Goal: Task Accomplishment & Management: Manage account settings

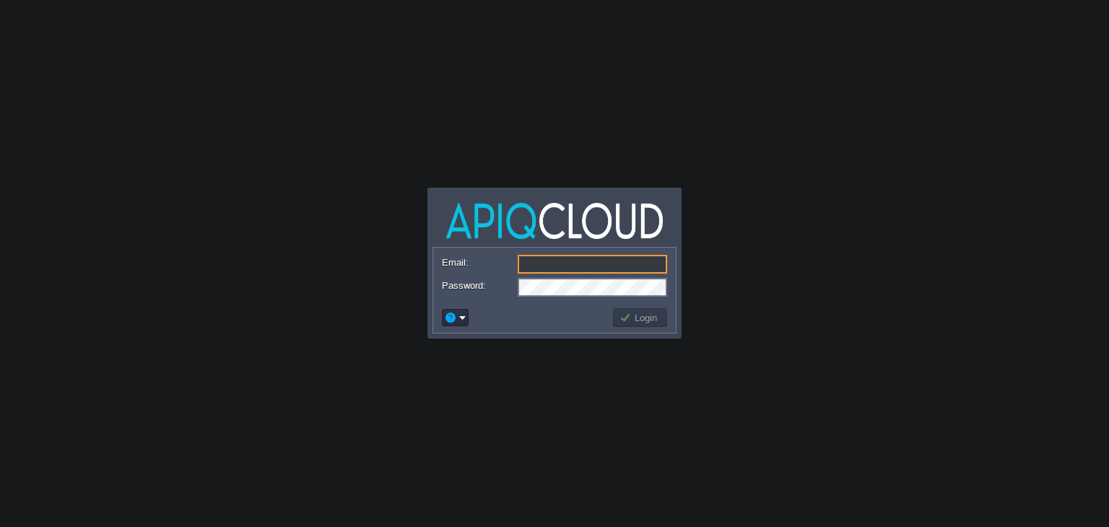
type input "[EMAIL_ADDRESS][DOMAIN_NAME]"
click at [632, 315] on button "Login" at bounding box center [640, 317] width 42 height 13
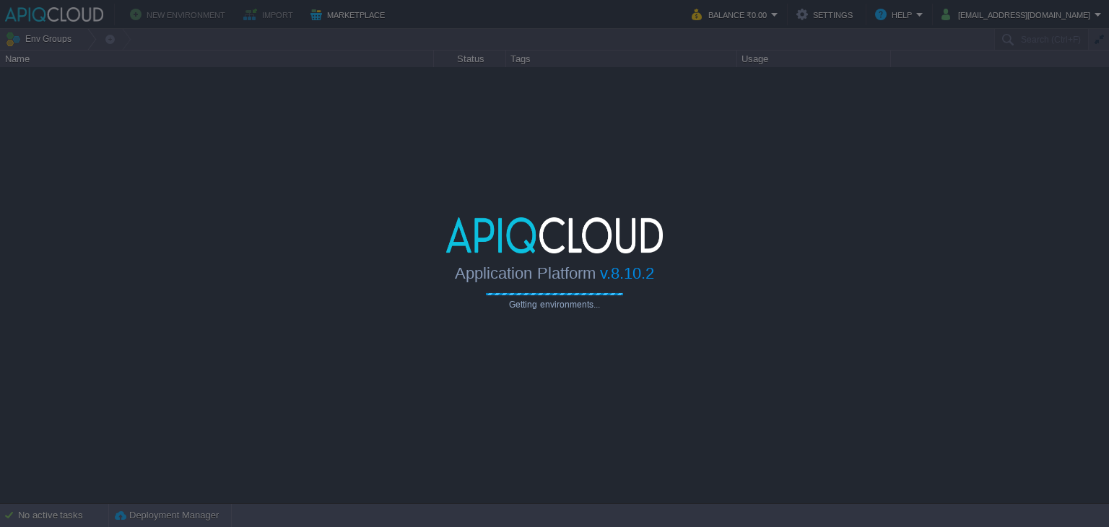
type input "Search (Ctrl+F)"
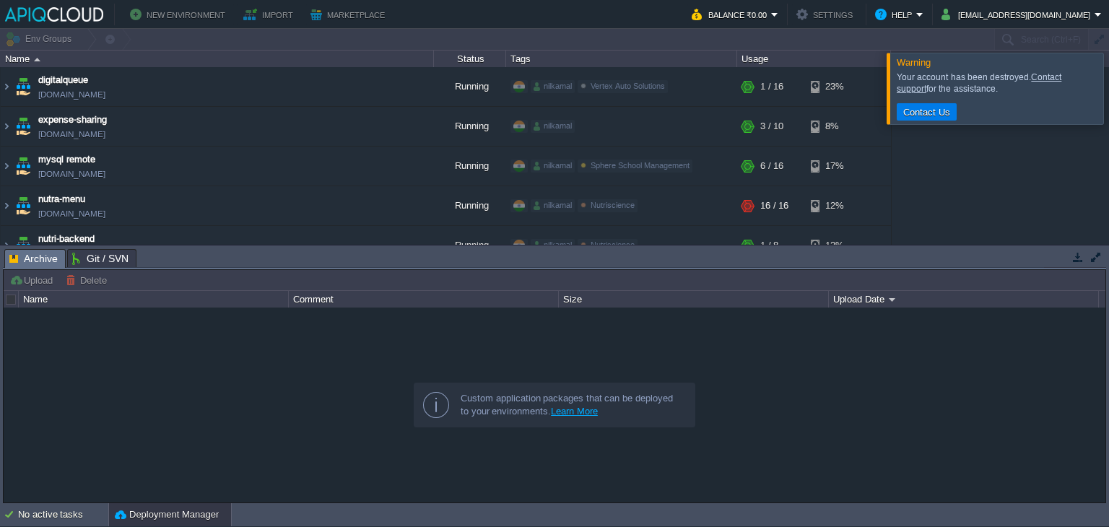
scroll to position [72, 0]
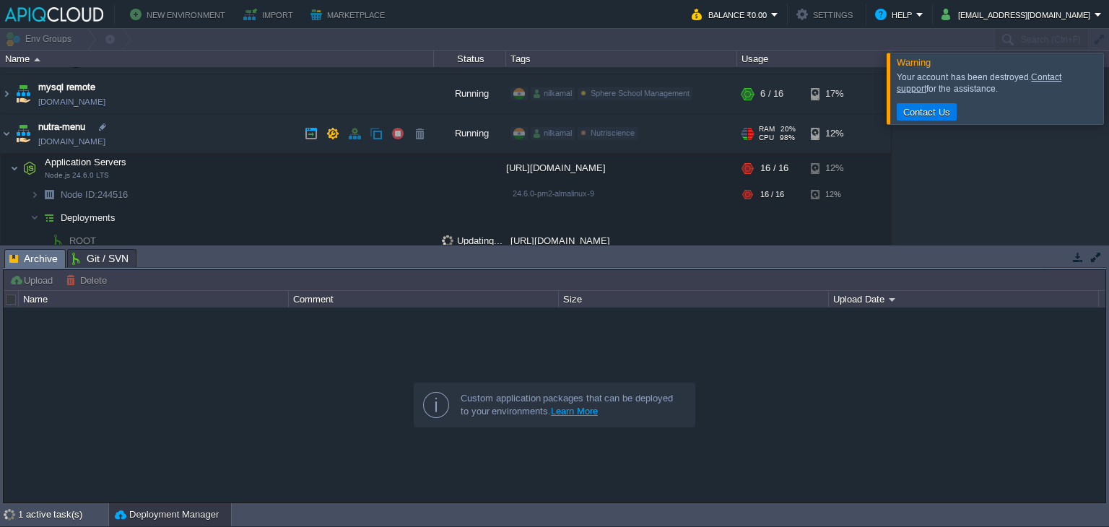
click at [18, 126] on img at bounding box center [23, 133] width 20 height 39
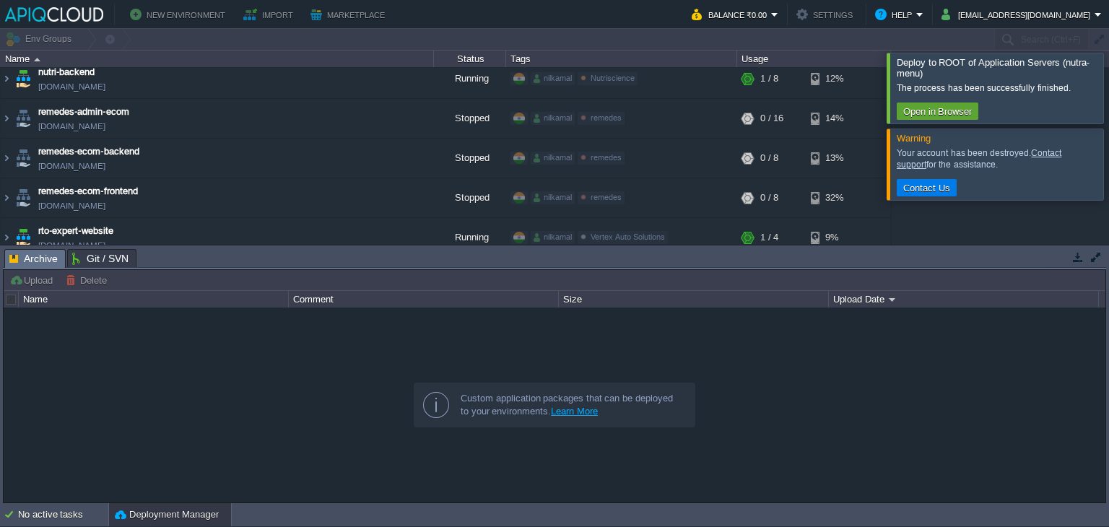
scroll to position [232, 0]
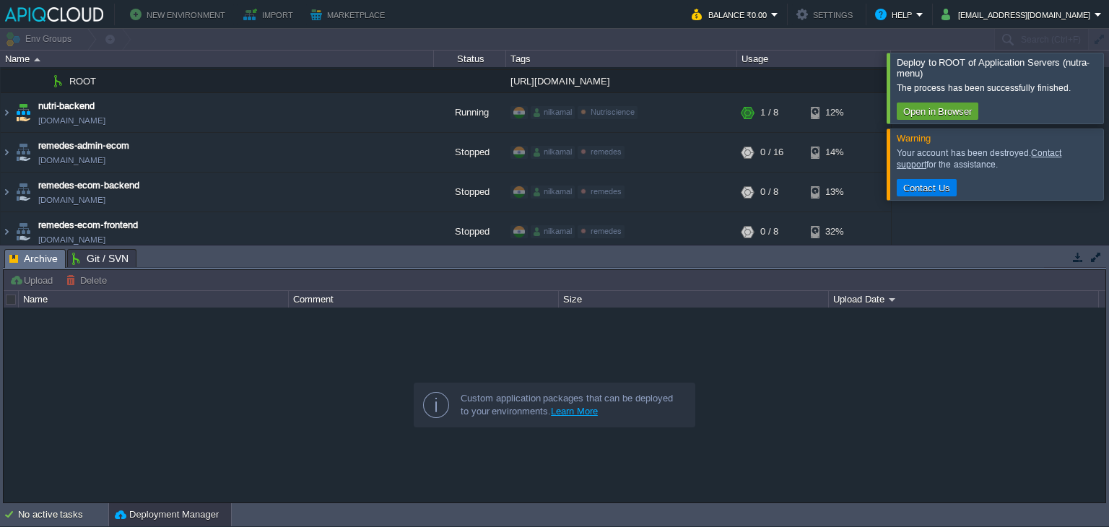
click at [1108, 106] on div at bounding box center [1126, 88] width 0 height 70
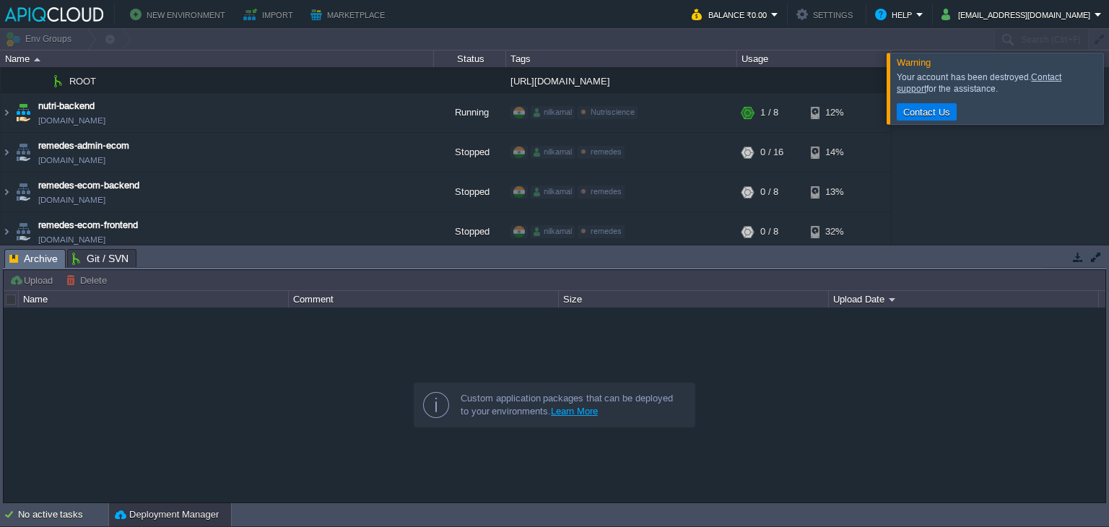
click at [1108, 106] on div at bounding box center [1126, 88] width 0 height 71
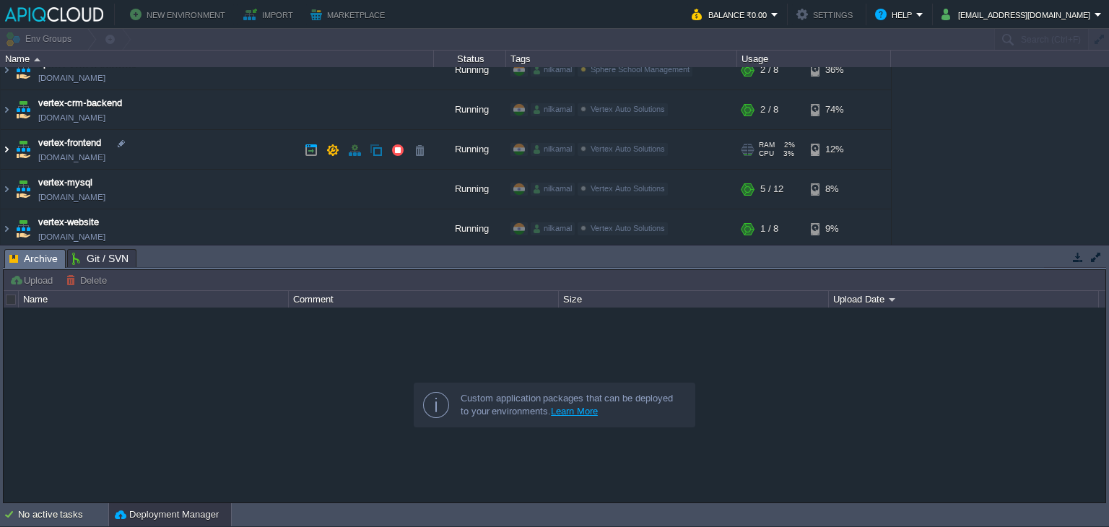
scroll to position [593, 0]
click at [11, 113] on img at bounding box center [7, 109] width 12 height 39
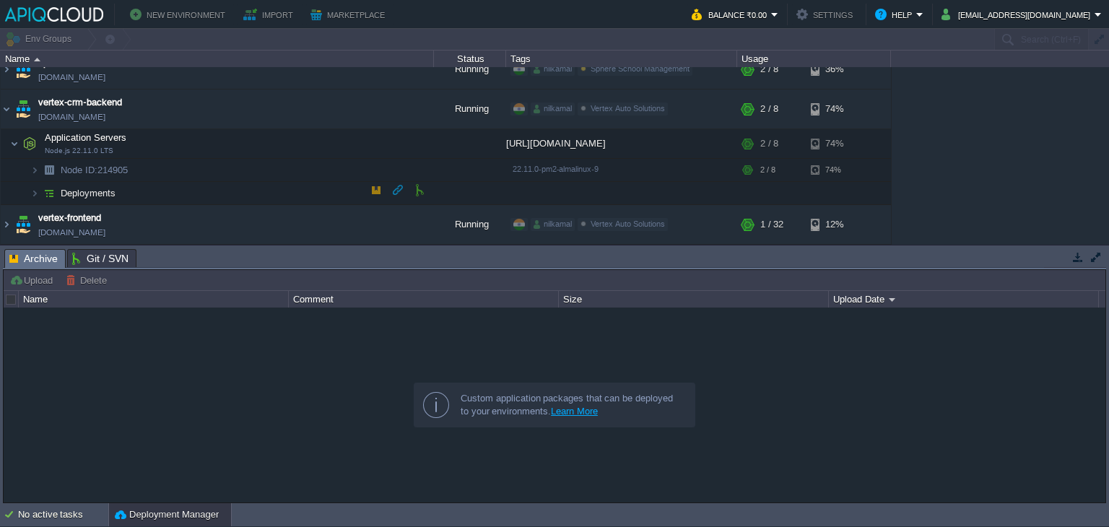
click at [68, 187] on span "Deployments" at bounding box center [88, 193] width 58 height 12
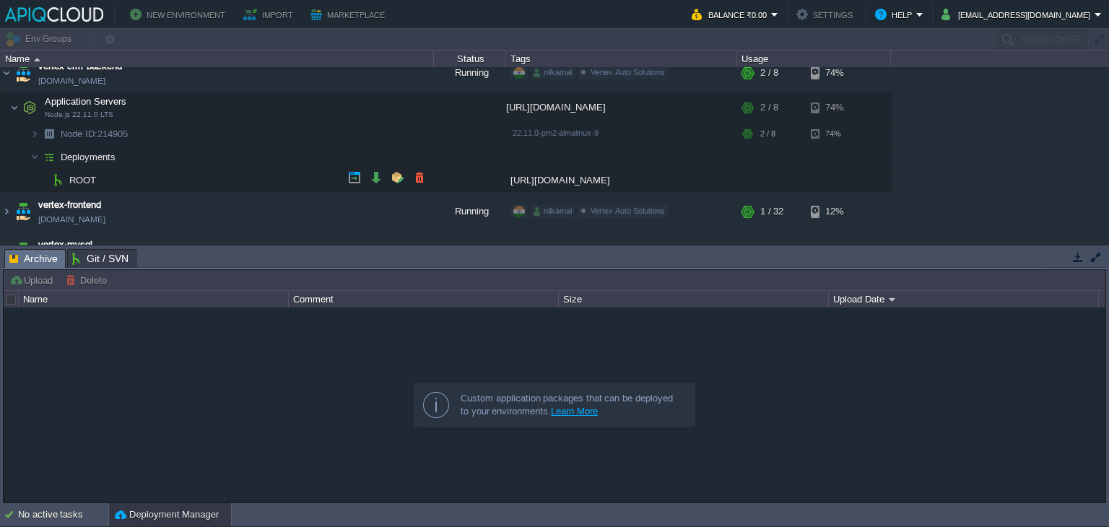
scroll to position [627, 0]
click at [390, 176] on td at bounding box center [398, 178] width 22 height 22
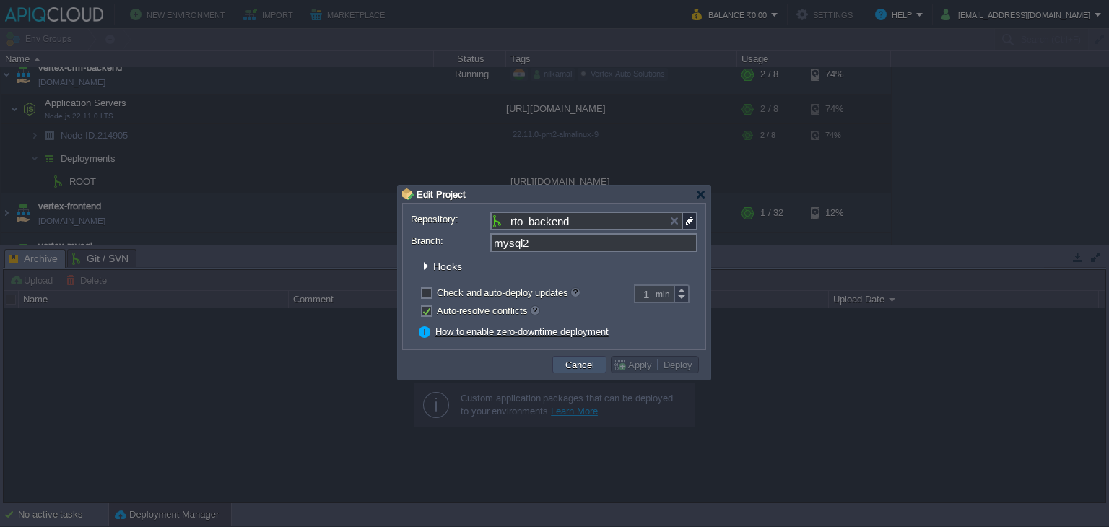
click at [565, 368] on button "Cancel" at bounding box center [580, 364] width 38 height 13
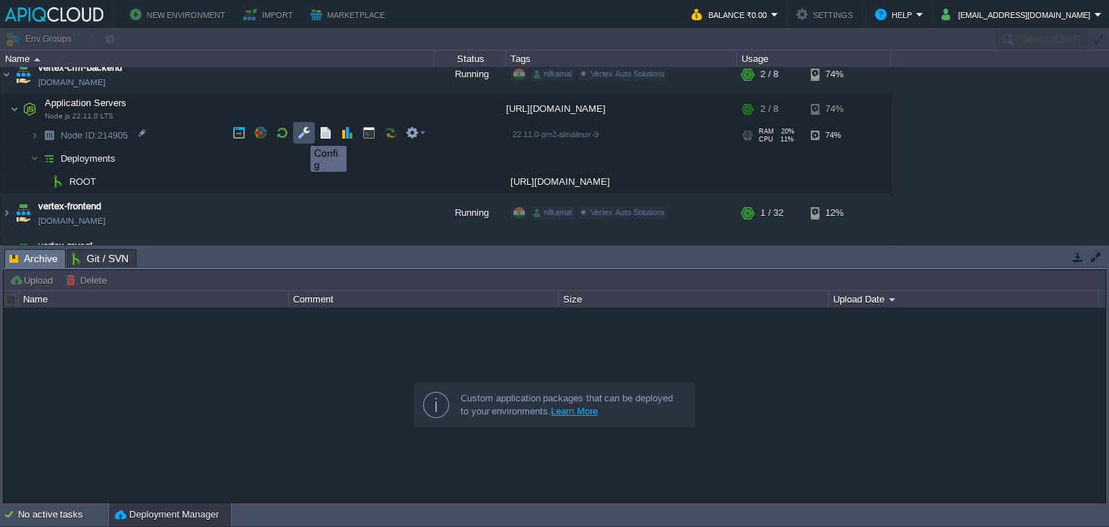
click at [300, 133] on button "button" at bounding box center [303, 132] width 13 height 13
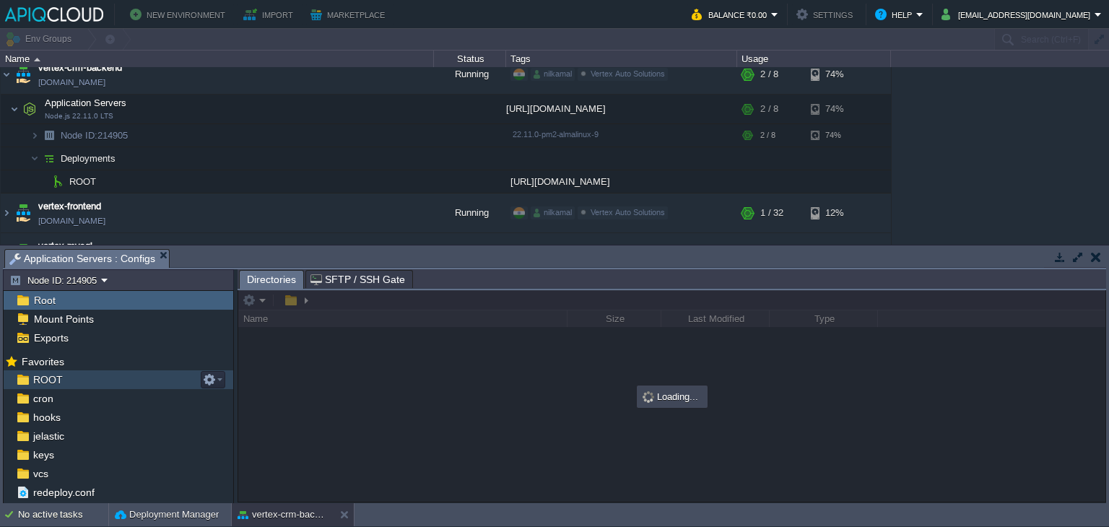
click at [92, 374] on div "ROOT" at bounding box center [119, 379] width 230 height 19
click at [614, 374] on div at bounding box center [671, 396] width 867 height 212
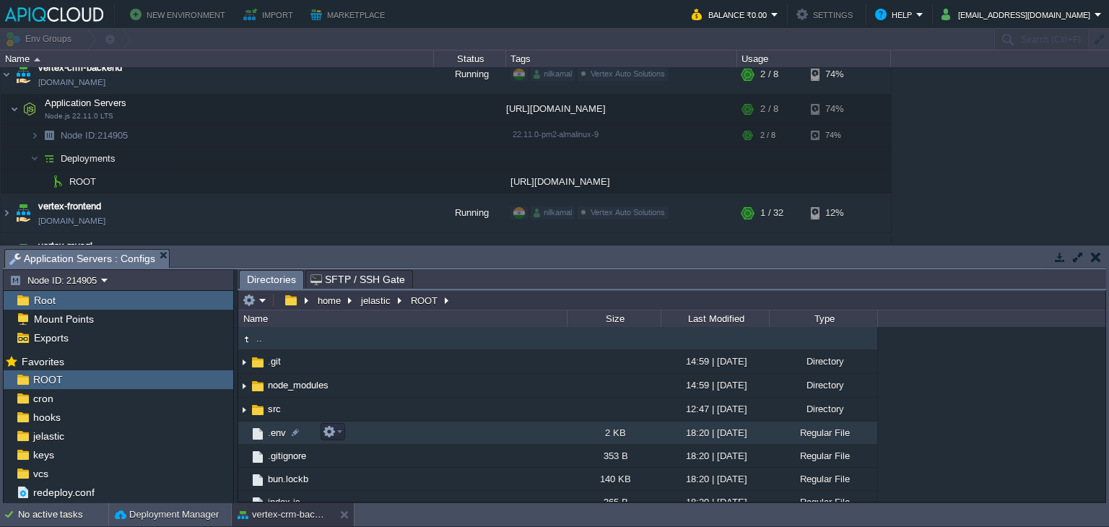
click at [278, 435] on span ".env" at bounding box center [277, 433] width 22 height 12
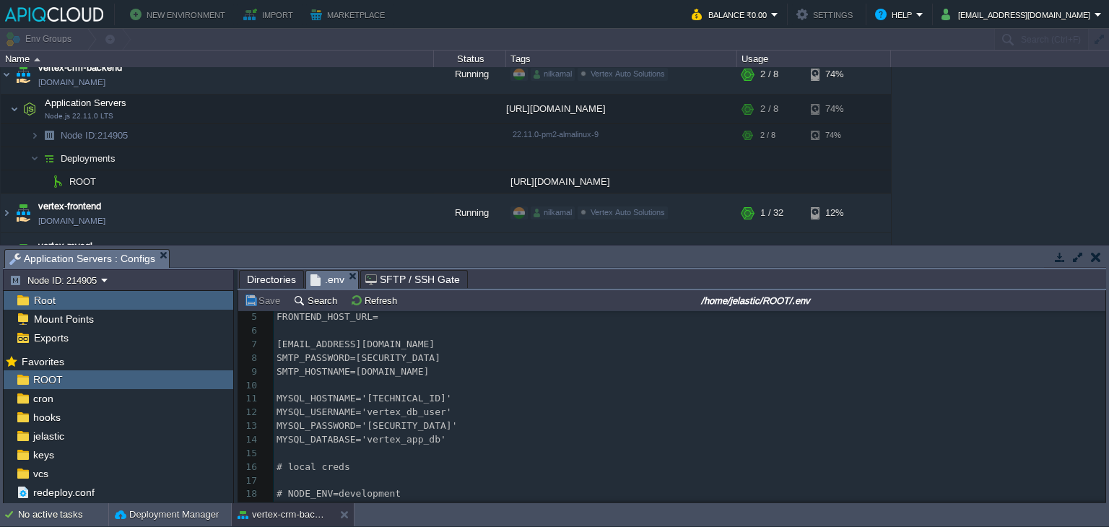
scroll to position [59, 0]
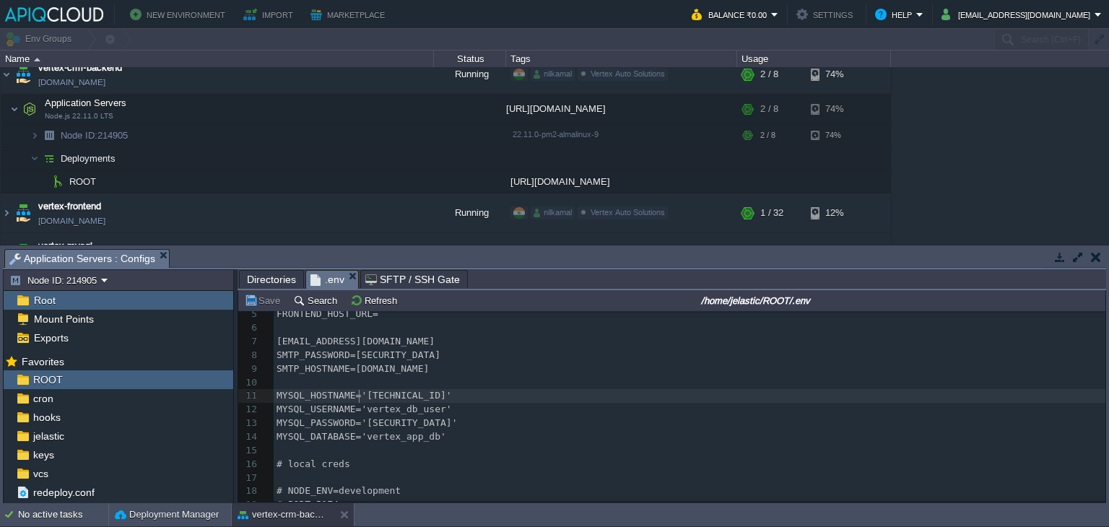
click at [358, 398] on span "MYSQL_HOSTNAME='[TECHNICAL_ID]'" at bounding box center [363, 395] width 175 height 11
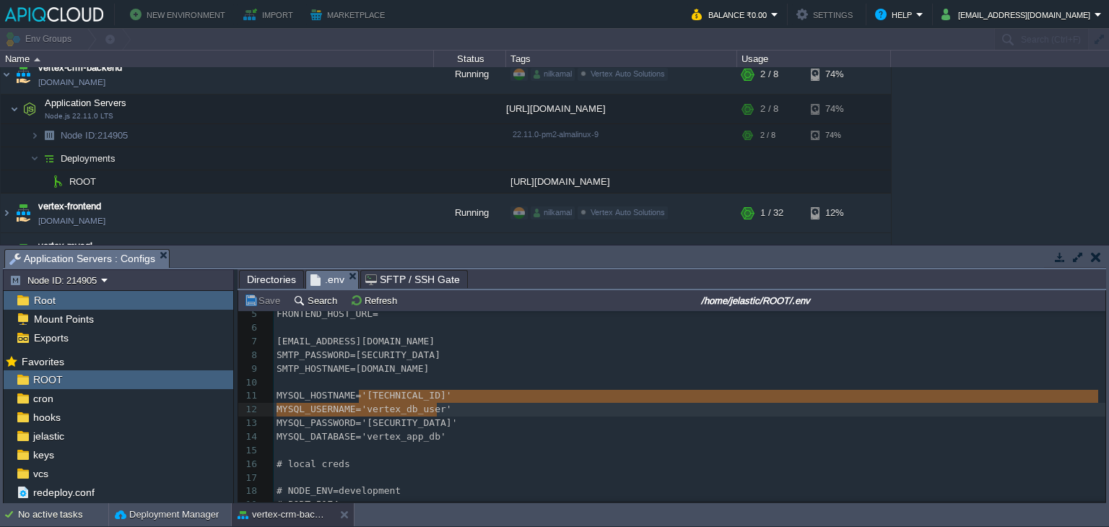
type textarea "[TECHNICAL_ID]"
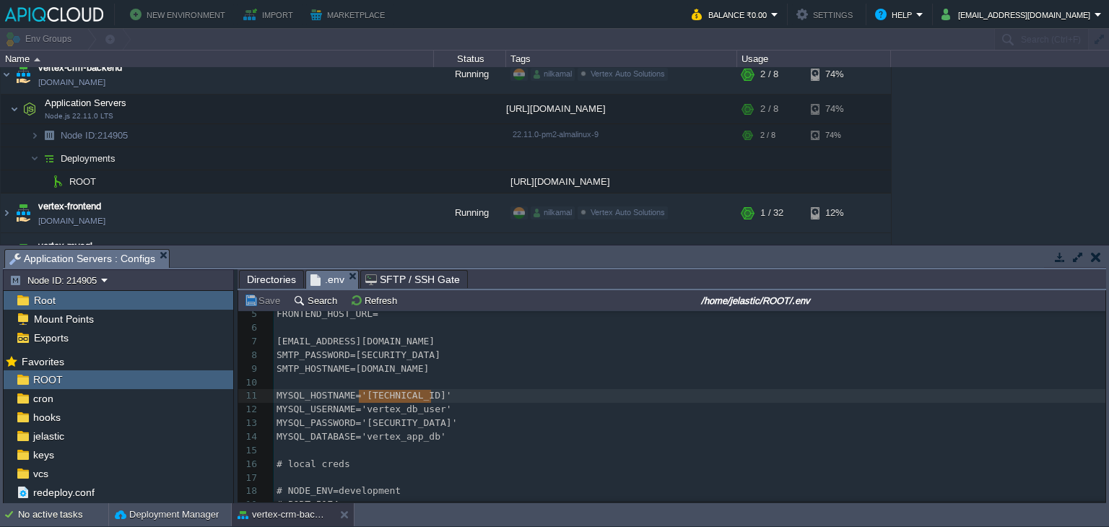
drag, startPoint x: 358, startPoint y: 398, endPoint x: 430, endPoint y: 402, distance: 72.3
click at [356, 406] on div "x 1 # prod creds 2 PORT=5174 3 JWT_SECRET=qwerty 4 HOST_URL= [URL][DOMAIN_NAME]…" at bounding box center [690, 443] width 832 height 381
click at [357, 411] on span "MYSQL_USERNAME='vertex_db_user'" at bounding box center [363, 409] width 175 height 11
type textarea "vertex_db_user"
drag, startPoint x: 357, startPoint y: 411, endPoint x: 429, endPoint y: 406, distance: 72.4
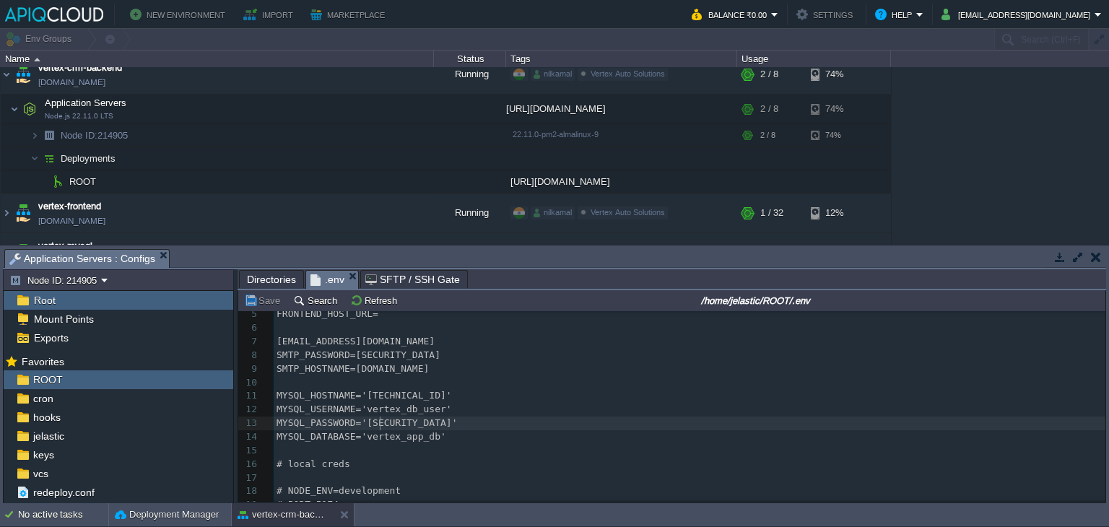
click at [382, 426] on div "x 1 # prod creds 2 PORT=5174 3 JWT_SECRET=qwerty 4 HOST_URL= [URL][DOMAIN_NAME]…" at bounding box center [690, 443] width 832 height 381
type textarea "Vertex@121"
